Goal: Task Accomplishment & Management: Manage account settings

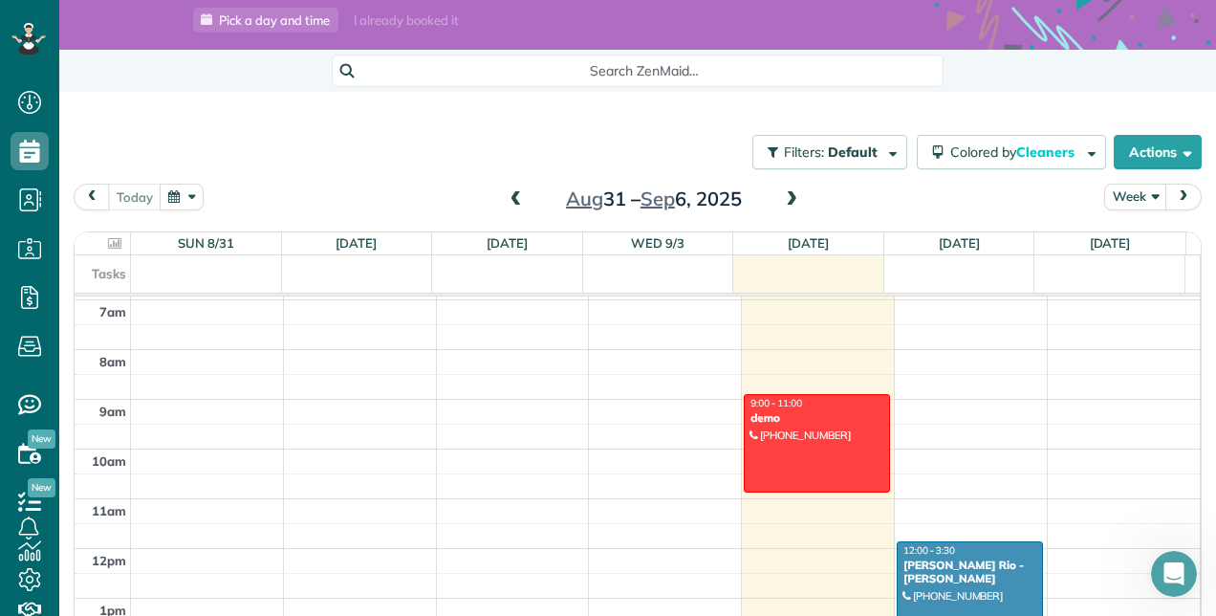
scroll to position [179, 0]
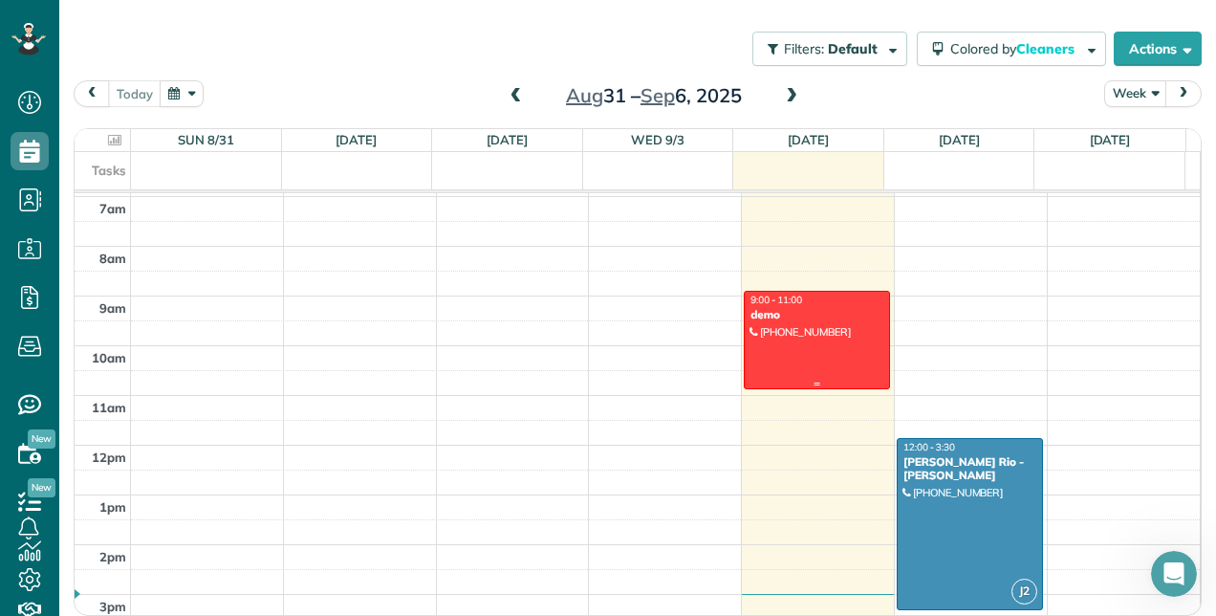
drag, startPoint x: 805, startPoint y: 326, endPoint x: 773, endPoint y: 312, distance: 35.5
click at [774, 312] on div "demo" at bounding box center [817, 314] width 135 height 13
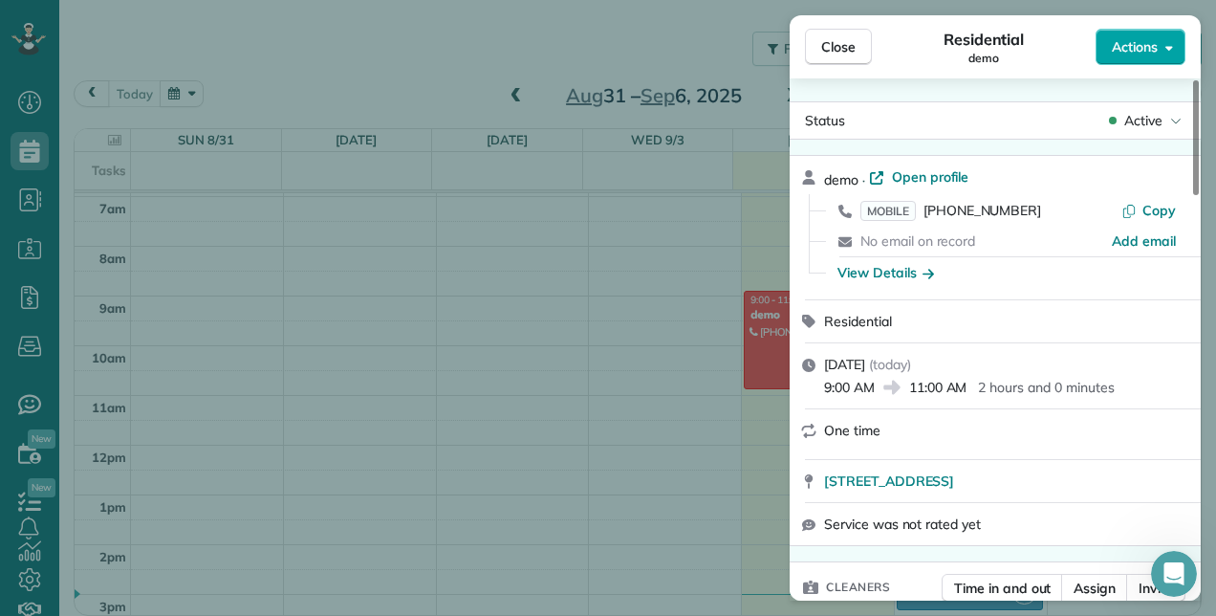
click at [1113, 44] on span "Actions" at bounding box center [1135, 46] width 46 height 19
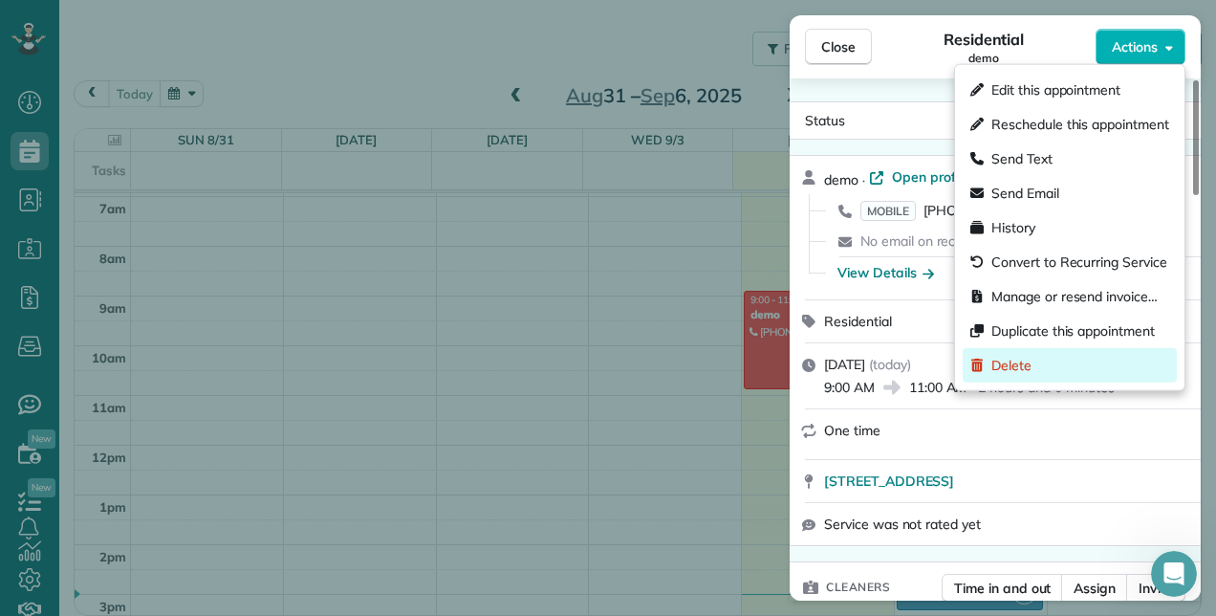
click at [1050, 366] on div "Delete" at bounding box center [1070, 365] width 214 height 34
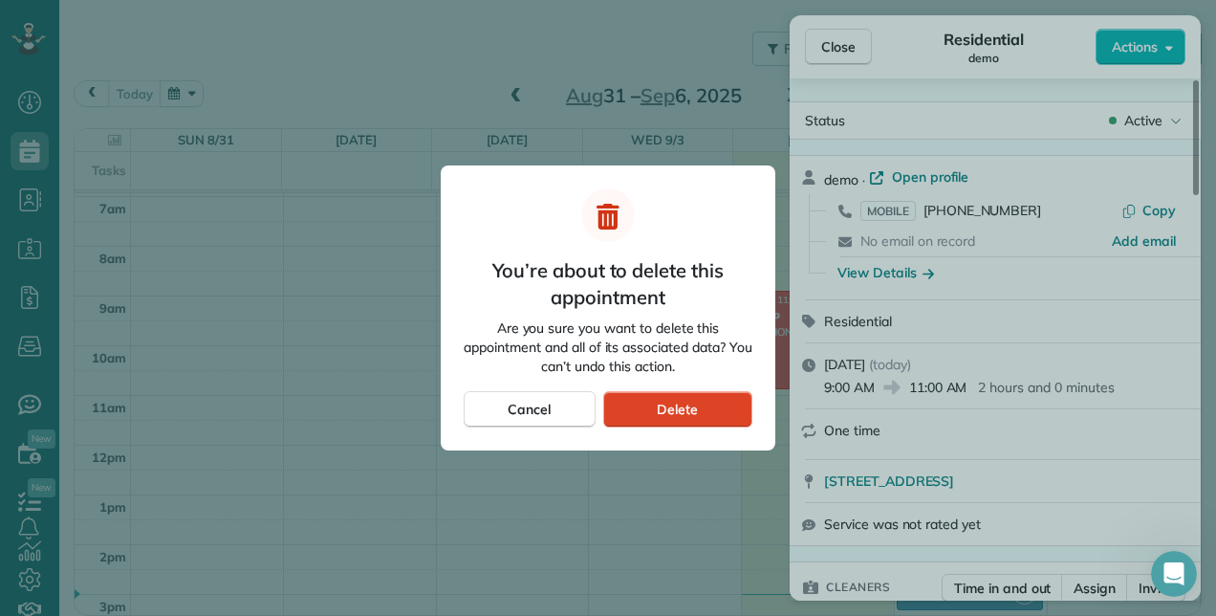
click at [690, 415] on span "Delete" at bounding box center [677, 409] width 41 height 19
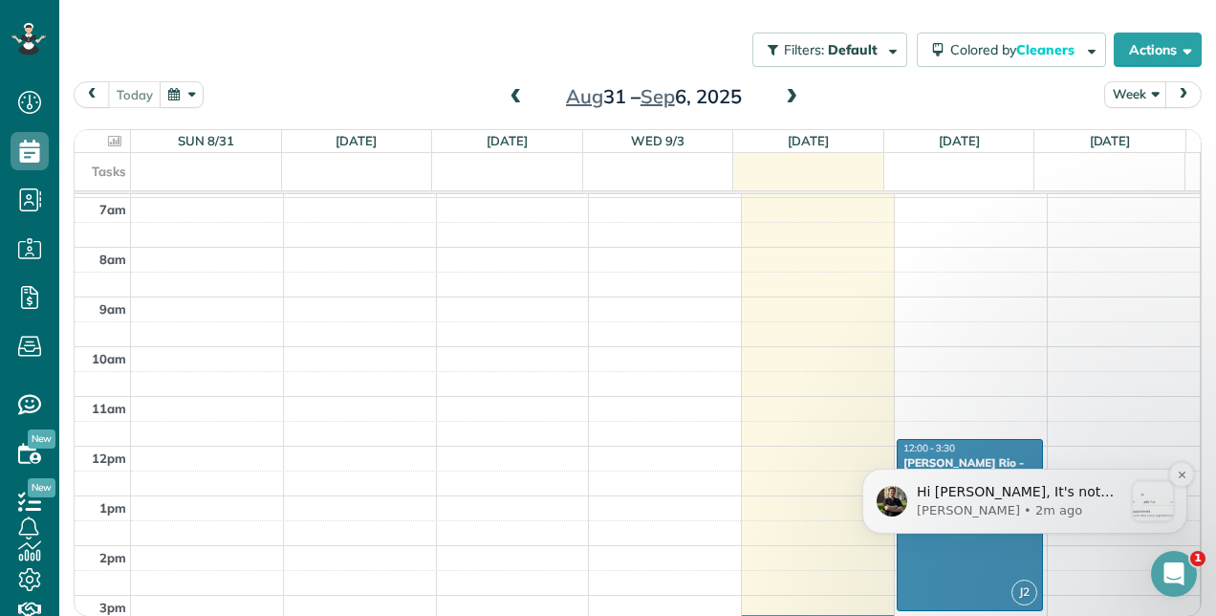
click at [1157, 504] on div "message notification from Ivan, 2m ago. Hi Darryl, It's not possible to make ca…" at bounding box center [1153, 501] width 40 height 40
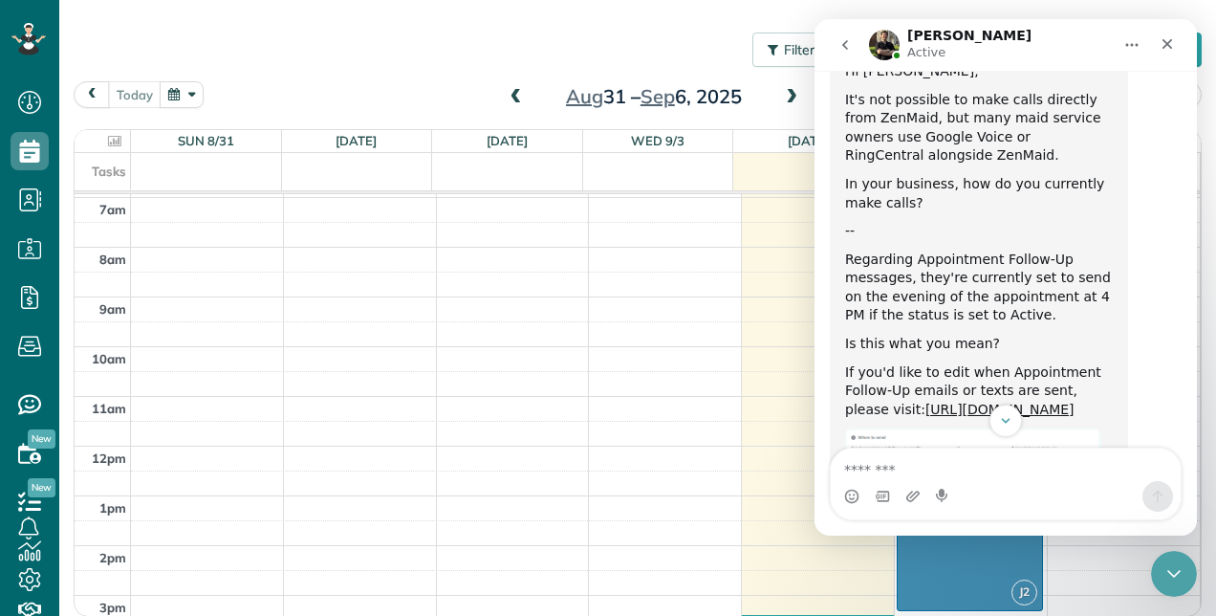
scroll to position [2477, 0]
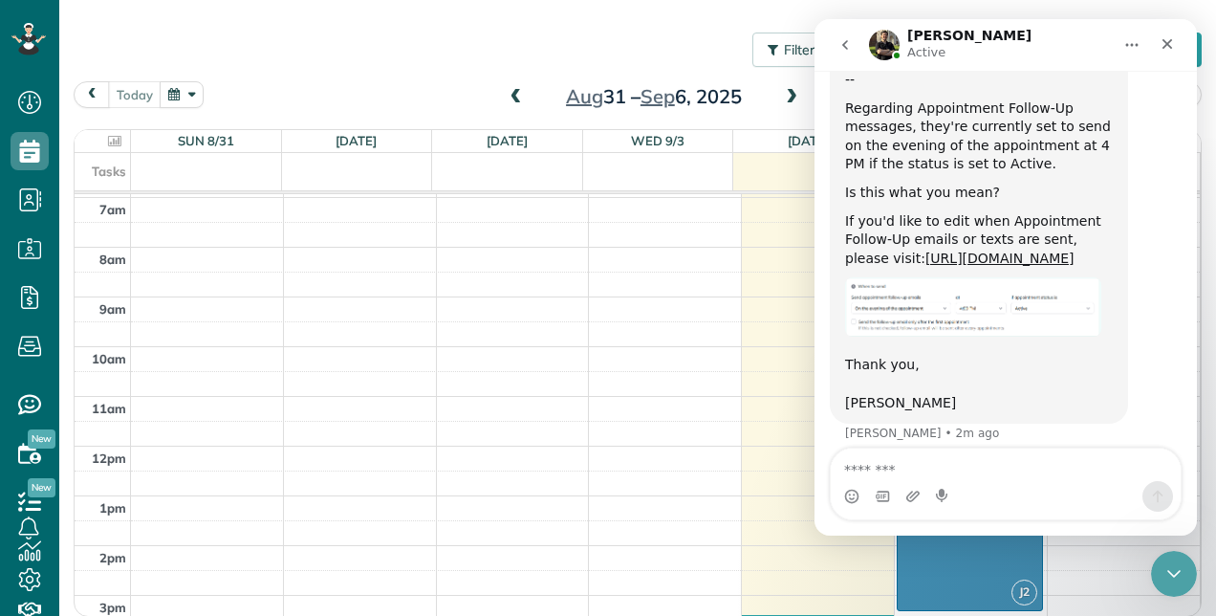
click at [327, 13] on div "Filters: Default Colored by Cleaners Color by Cleaner Color by Team Color by St…" at bounding box center [637, 271] width 1157 height 564
click at [22, 98] on icon at bounding box center [30, 102] width 38 height 38
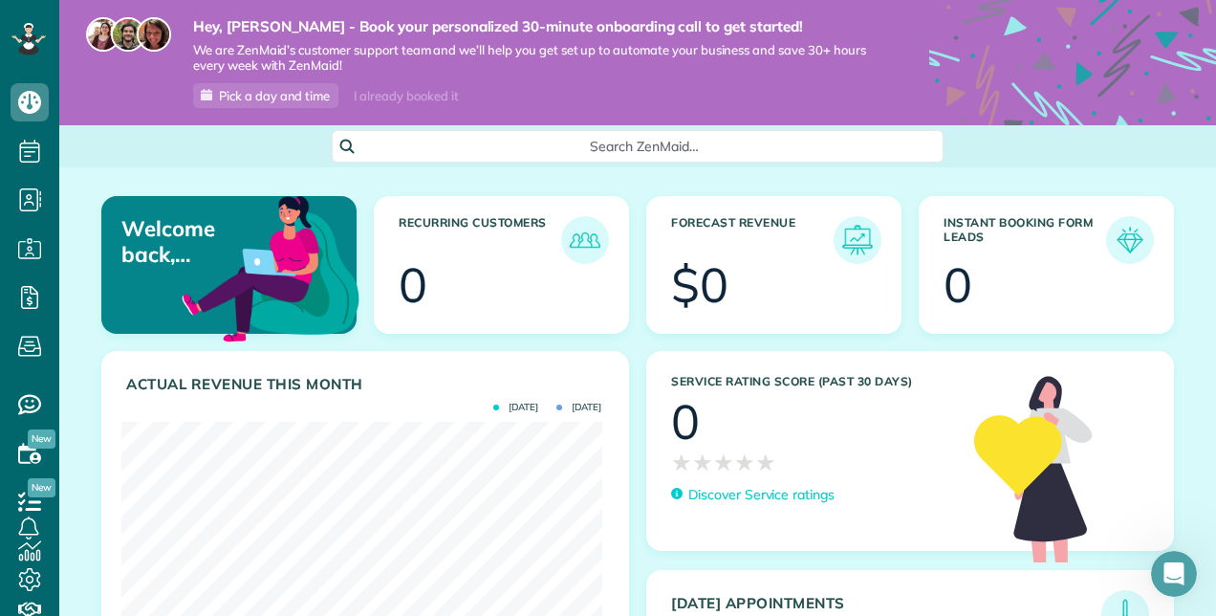
scroll to position [2446, 0]
